Goal: Task Accomplishment & Management: Use online tool/utility

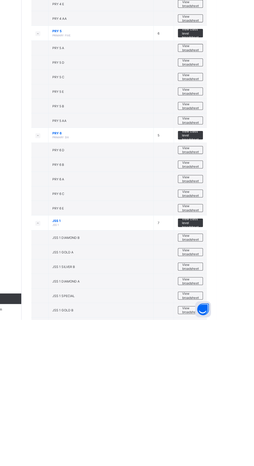
scroll to position [708, 0]
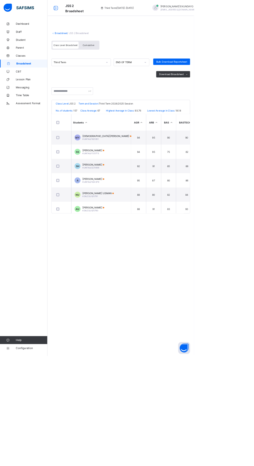
click at [122, 56] on div "Cumulative" at bounding box center [116, 59] width 26 height 9
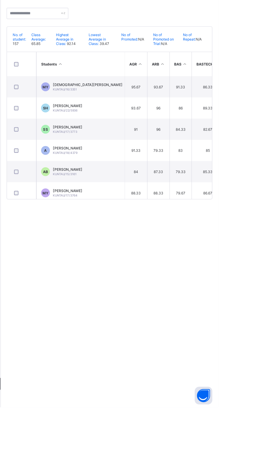
scroll to position [7, 0]
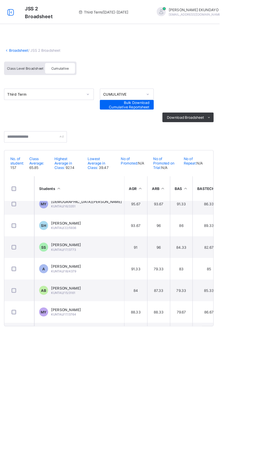
click at [245, 102] on icon at bounding box center [245, 101] width 4 height 3
click at [0, 0] on ul "PDF Excel sheet" at bounding box center [0, 0] width 0 height 0
click at [0, 0] on li "PDF" at bounding box center [0, 0] width 0 height 0
